Goal: Task Accomplishment & Management: Manage account settings

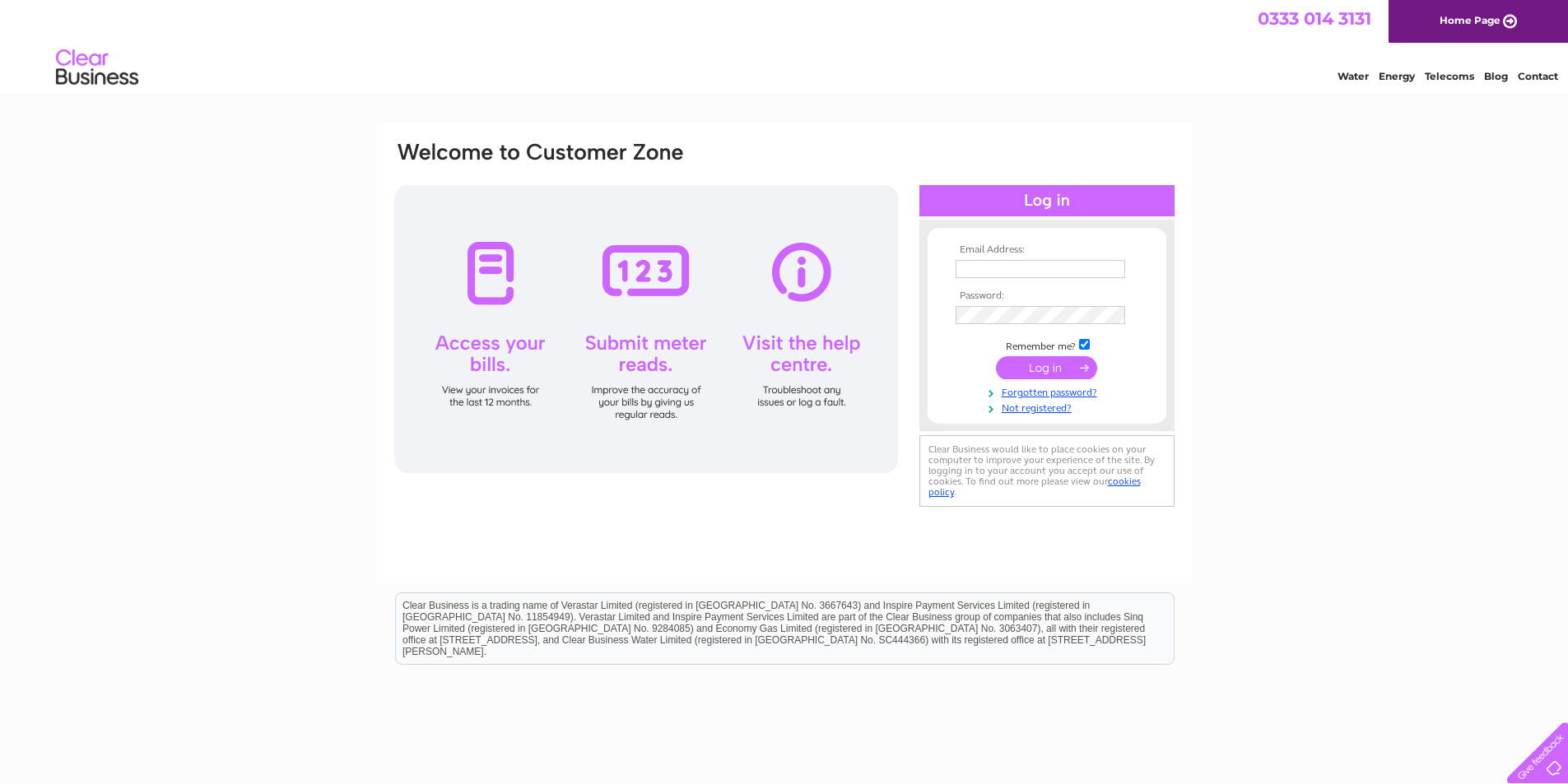
type input "[EMAIL_ADDRESS][DOMAIN_NAME]"
click at [1027, 364] on input "submit" at bounding box center [1046, 368] width 102 height 23
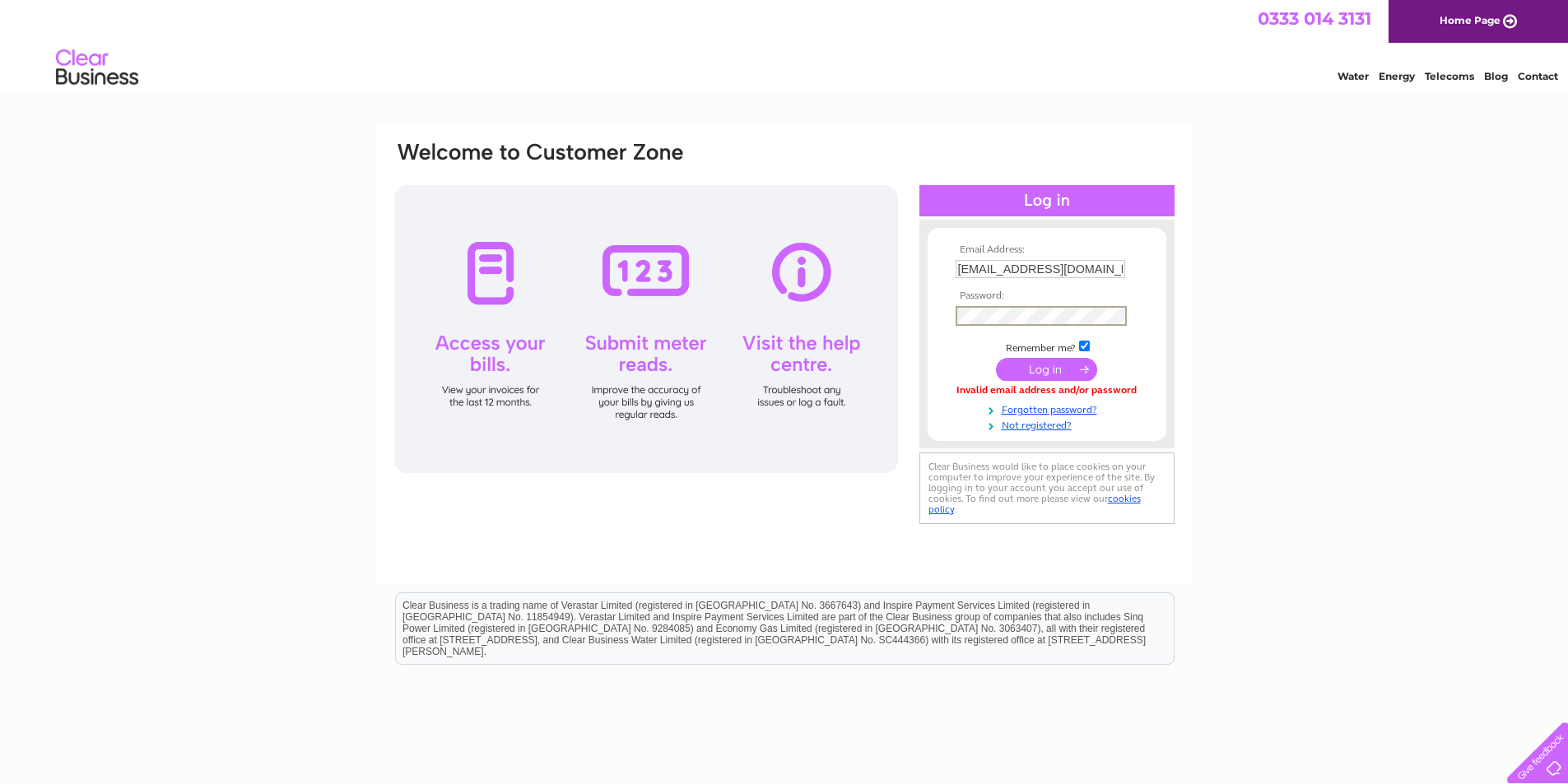
click at [941, 313] on form "Email Address: [EMAIL_ADDRESS][DOMAIN_NAME] Password:" at bounding box center [1046, 337] width 239 height 187
click at [1003, 369] on input "submit" at bounding box center [1046, 370] width 102 height 23
